Goal: Task Accomplishment & Management: Manage account settings

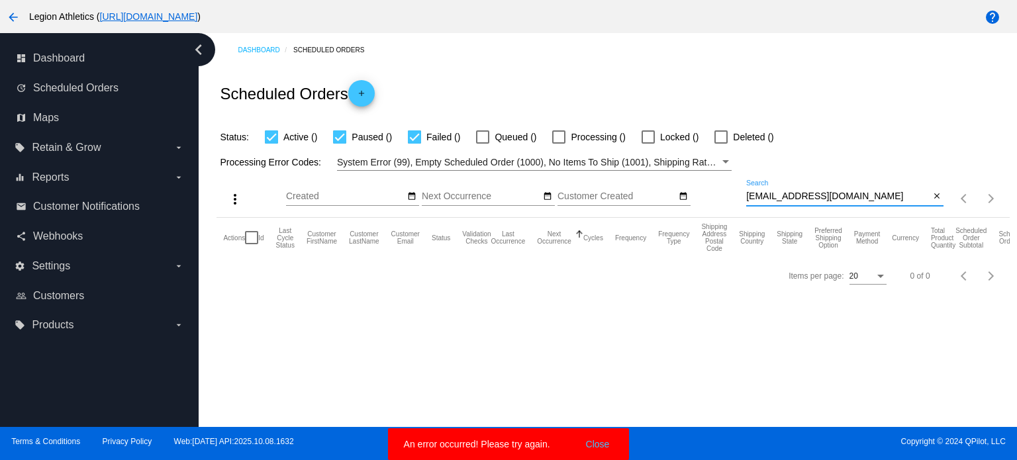
click at [869, 191] on input "[EMAIL_ADDRESS][DOMAIN_NAME]" at bounding box center [837, 196] width 183 height 11
paste input "tahely.[PERSON_NAME]"
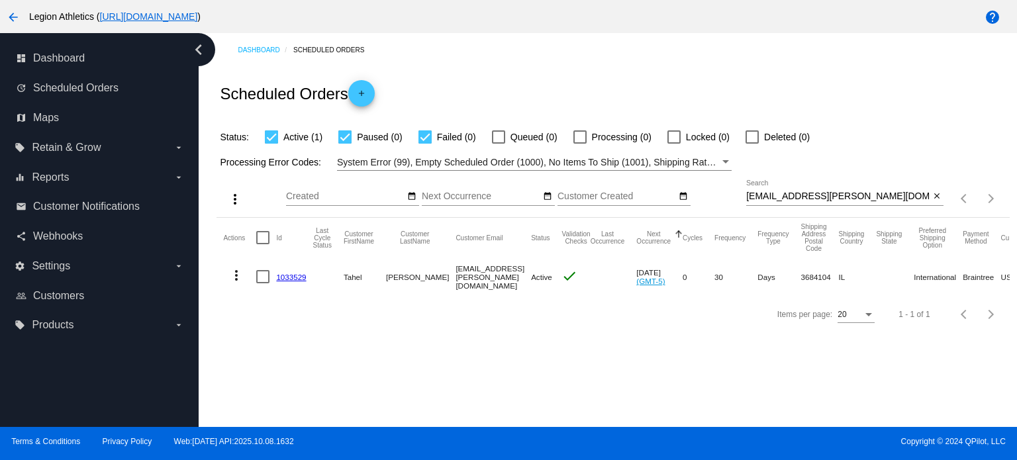
drag, startPoint x: 298, startPoint y: 271, endPoint x: 286, endPoint y: 279, distance: 14.0
click at [848, 194] on input "[EMAIL_ADDRESS][PERSON_NAME][DOMAIN_NAME]" at bounding box center [837, 196] width 183 height 11
paste input "[PERSON_NAME].gates1"
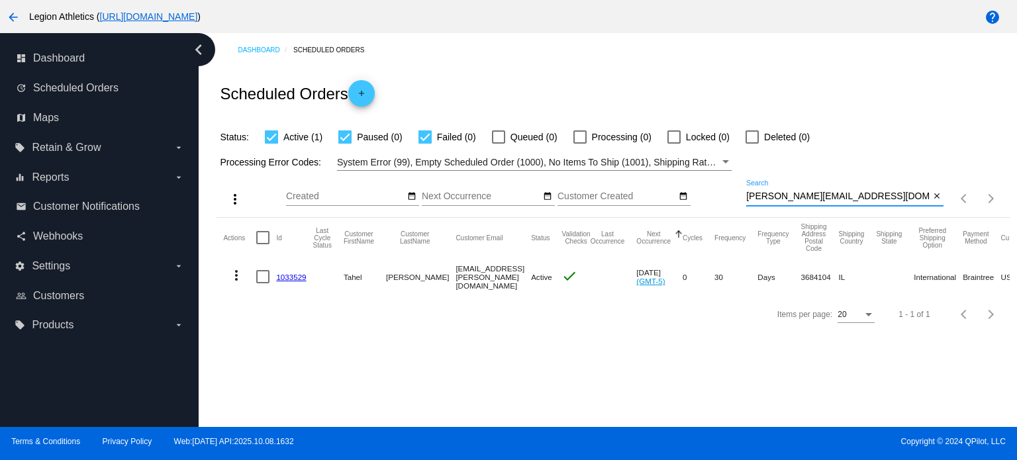
type input "[PERSON_NAME][EMAIL_ADDRESS][DOMAIN_NAME]"
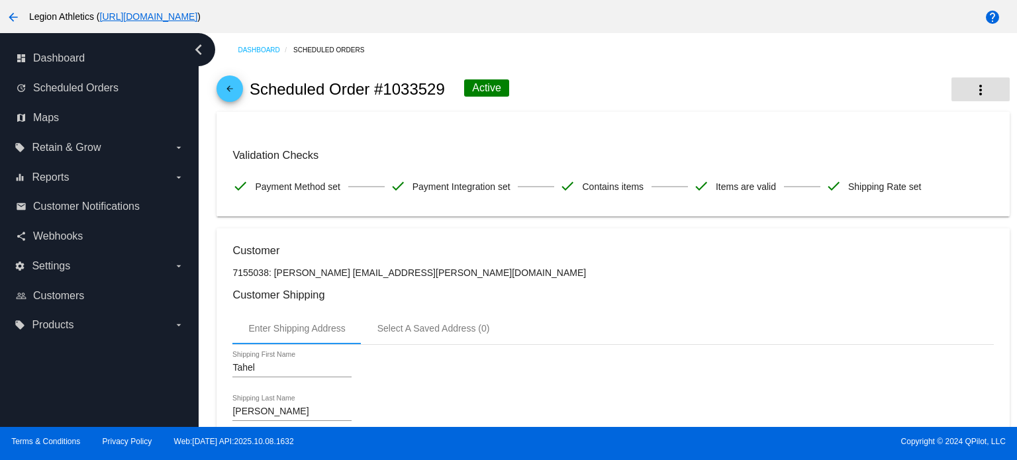
click at [982, 89] on button "more_vert" at bounding box center [980, 89] width 58 height 24
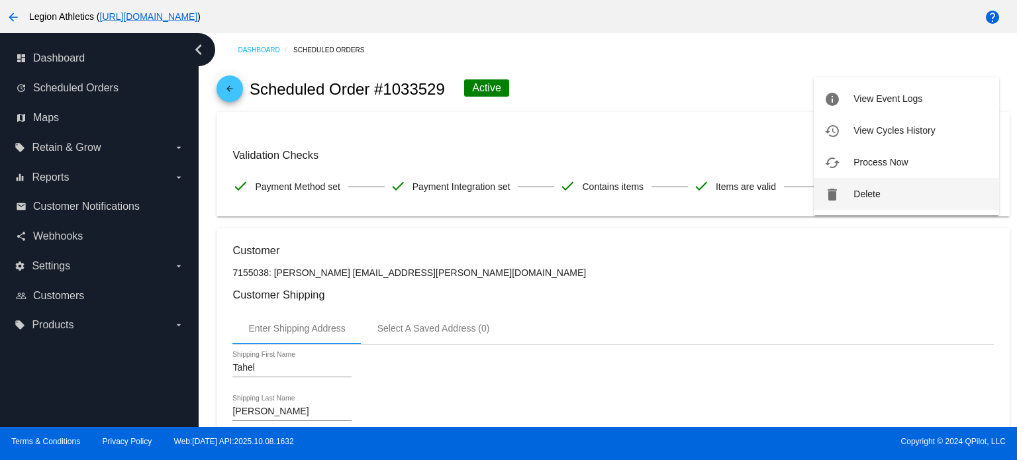
click at [861, 185] on button "delete Delete" at bounding box center [906, 194] width 185 height 32
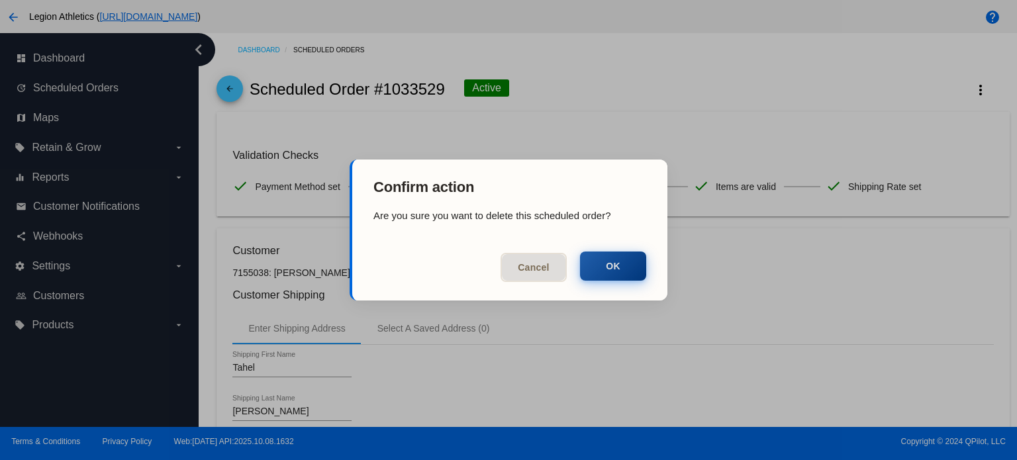
click at [626, 266] on button "OK" at bounding box center [613, 266] width 66 height 29
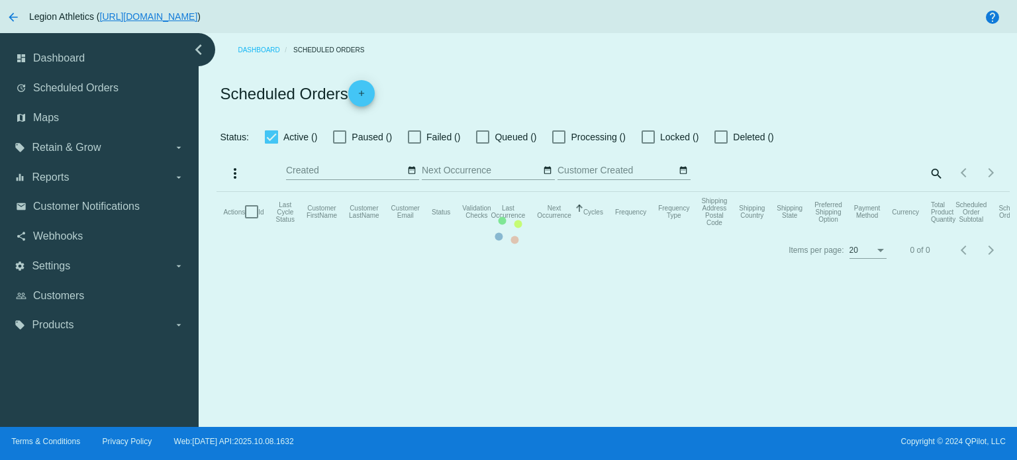
checkbox input "true"
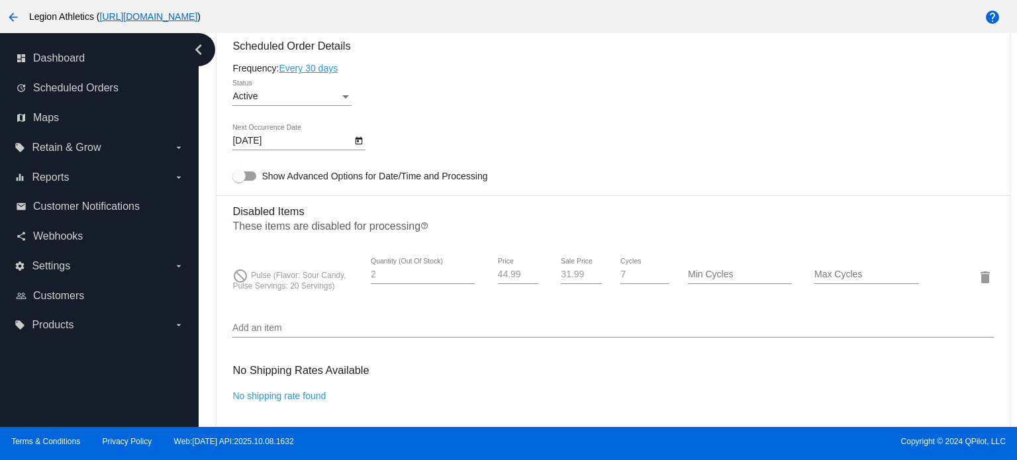
scroll to position [862, 0]
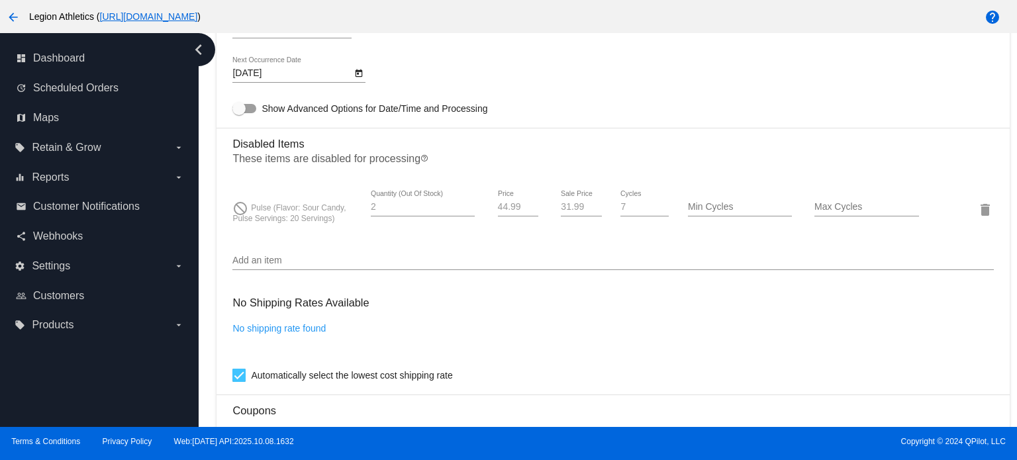
click at [308, 260] on input "Add an item" at bounding box center [612, 261] width 761 height 11
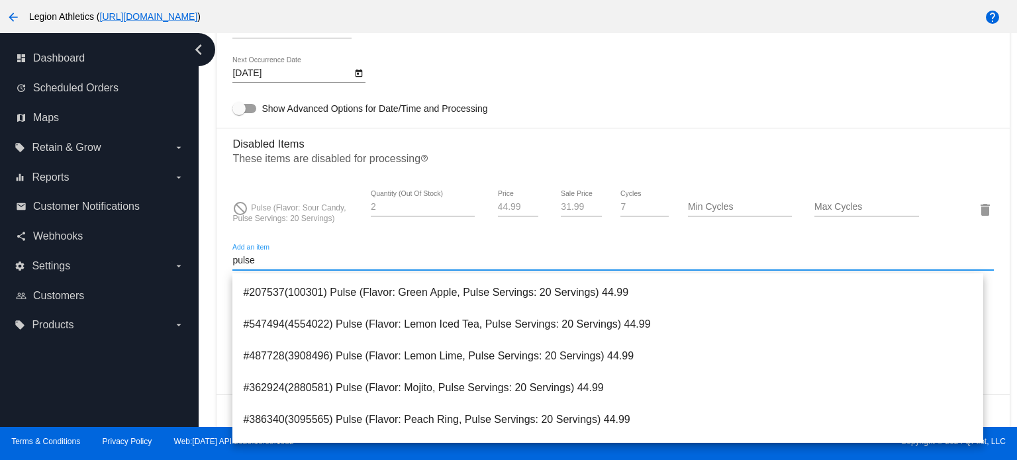
scroll to position [463, 0]
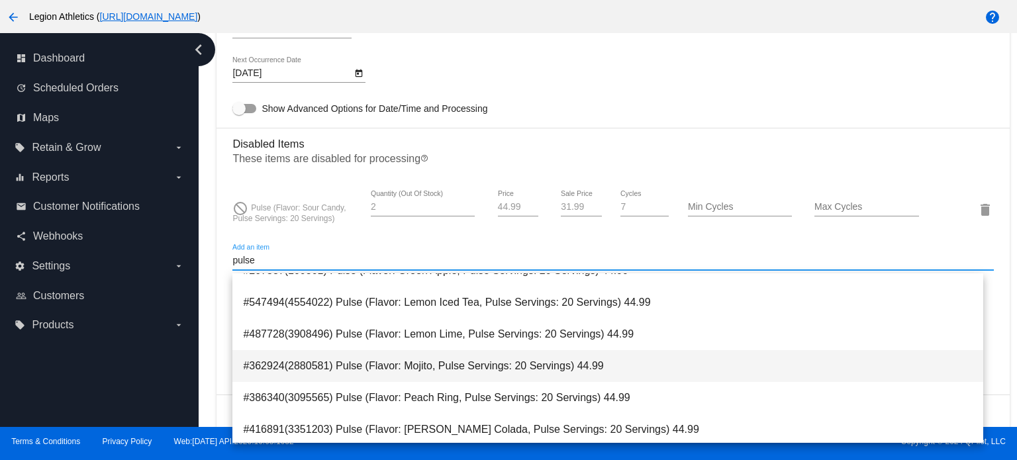
type input "pulse"
click at [369, 354] on span "#362924(2880581) Pulse (Flavor: Mojito, Pulse Servings: 20 Servings) 44.99" at bounding box center [608, 366] width 730 height 32
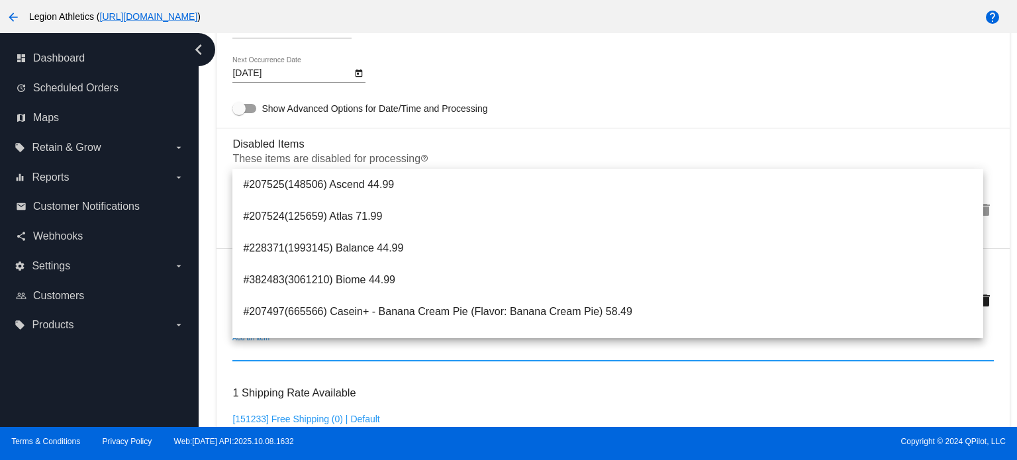
click at [331, 391] on h3 "1 Shipping Rate Available" at bounding box center [293, 393] width 123 height 28
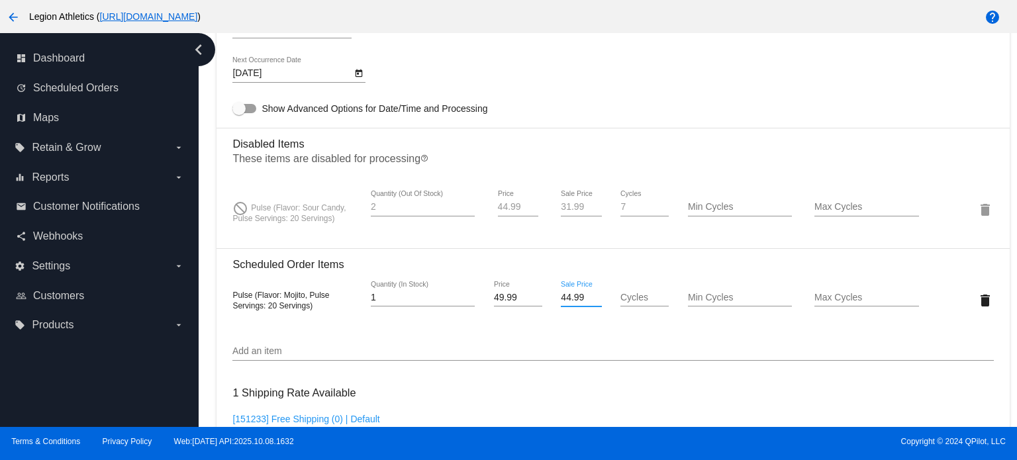
click at [567, 299] on input "44.99" at bounding box center [581, 298] width 40 height 11
type input "31.99"
click at [557, 338] on mat-card "Customer 556424: Gates Hunsaker hunsaker.gates1@gmail.com Customer Shipping Ent…" at bounding box center [612, 231] width 792 height 1491
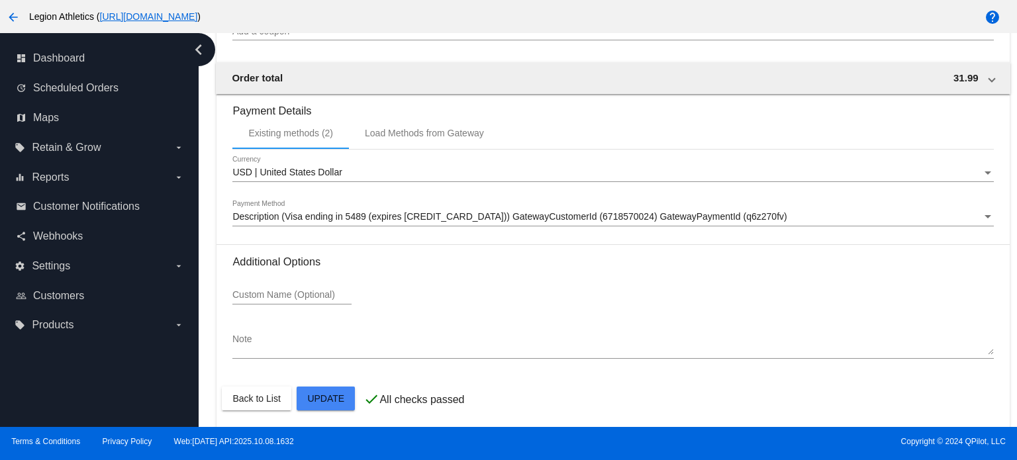
scroll to position [1416, 0]
